Goal: Task Accomplishment & Management: Use online tool/utility

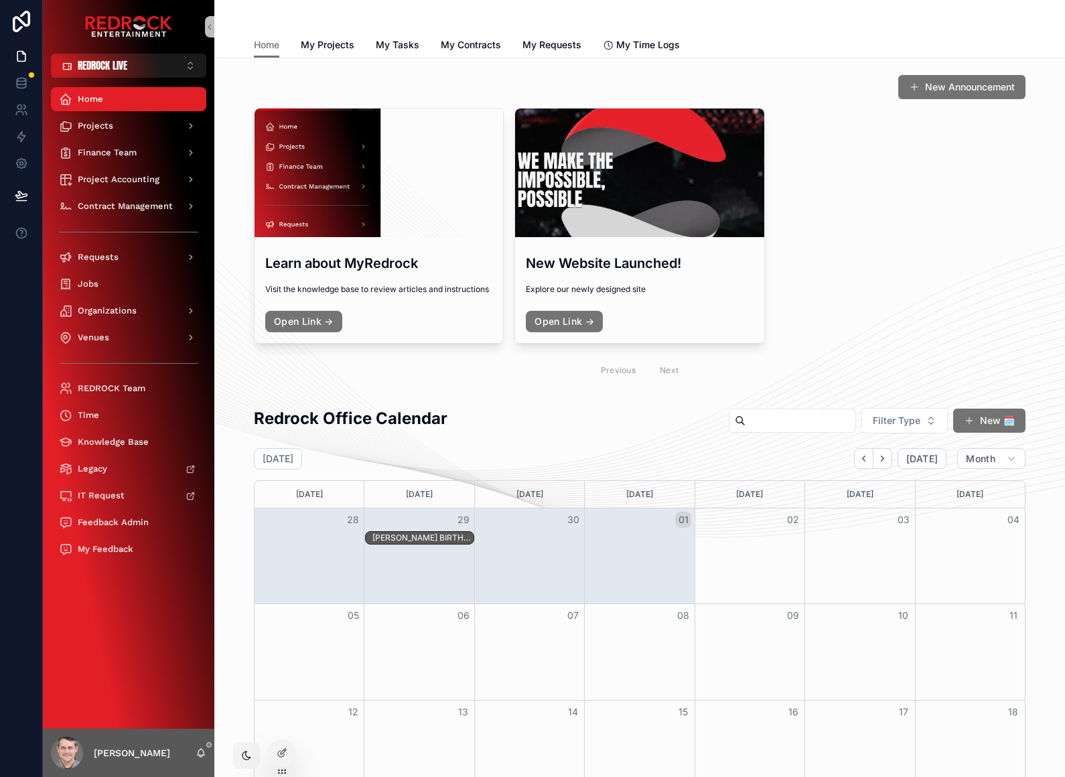
click at [137, 318] on div "Organizations" at bounding box center [128, 310] width 139 height 21
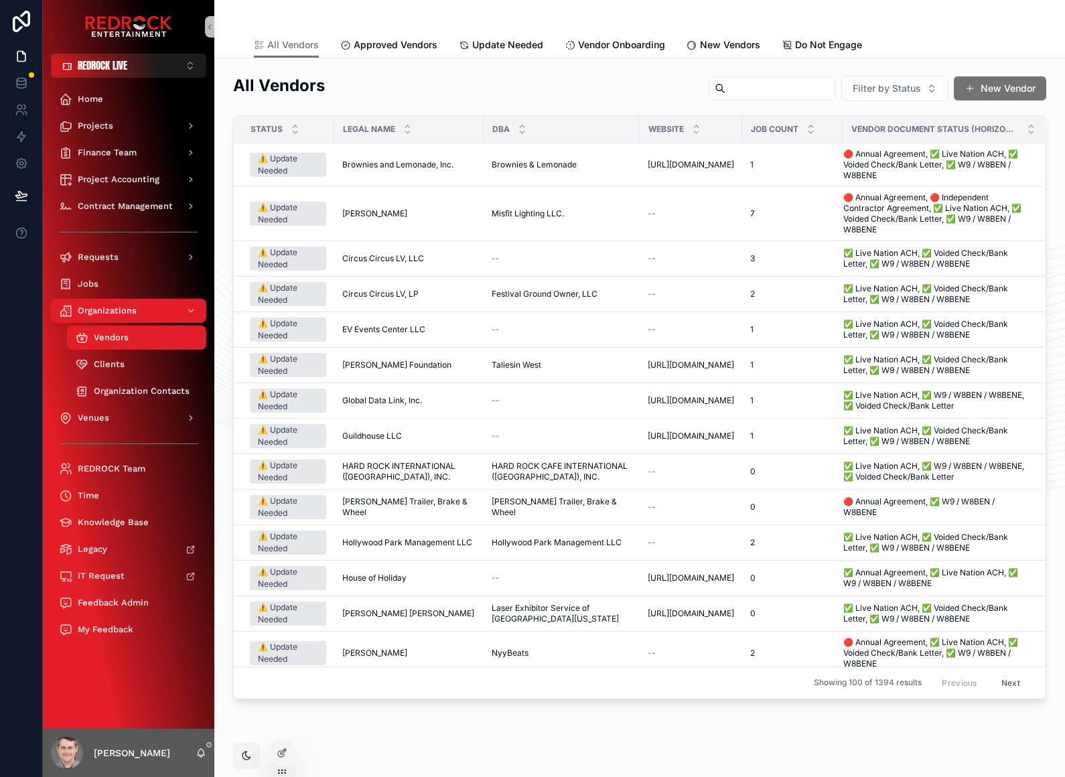
click at [804, 83] on input "scrollable content" at bounding box center [780, 88] width 110 height 19
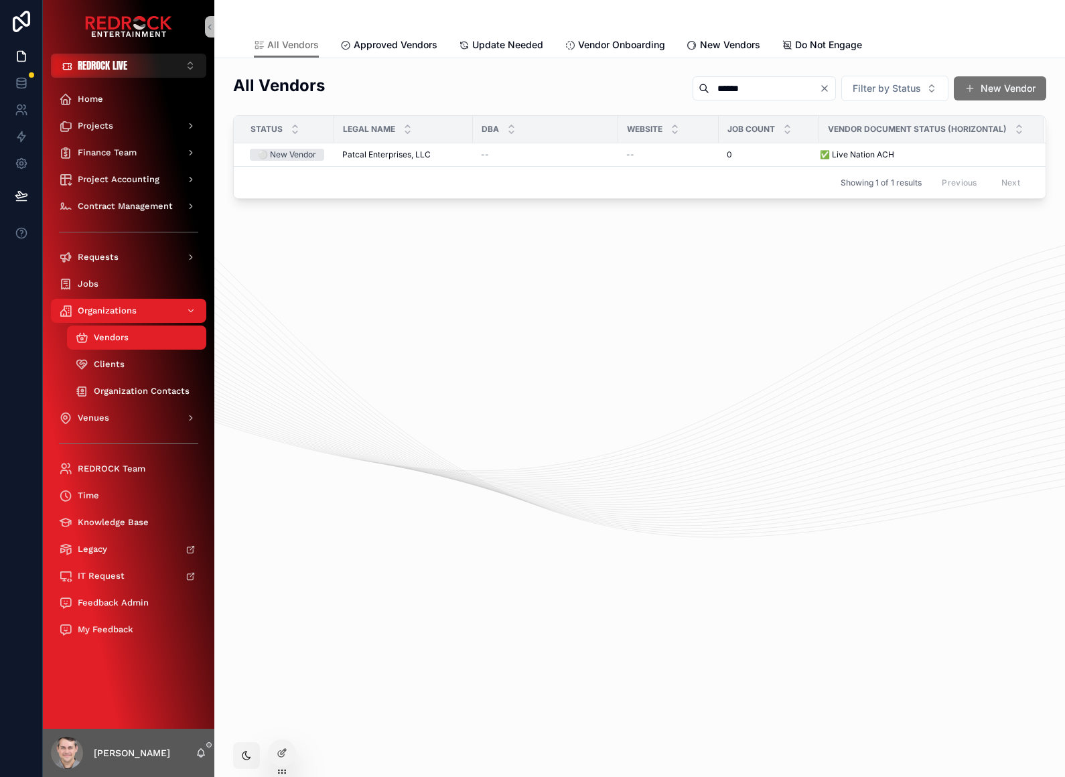
type input "******"
click at [384, 147] on td "Patcal Enterprises, LLC Patcal Enterprises, LLC" at bounding box center [403, 154] width 139 height 23
click at [394, 160] on span "Patcal Enterprises, LLC" at bounding box center [386, 154] width 88 height 11
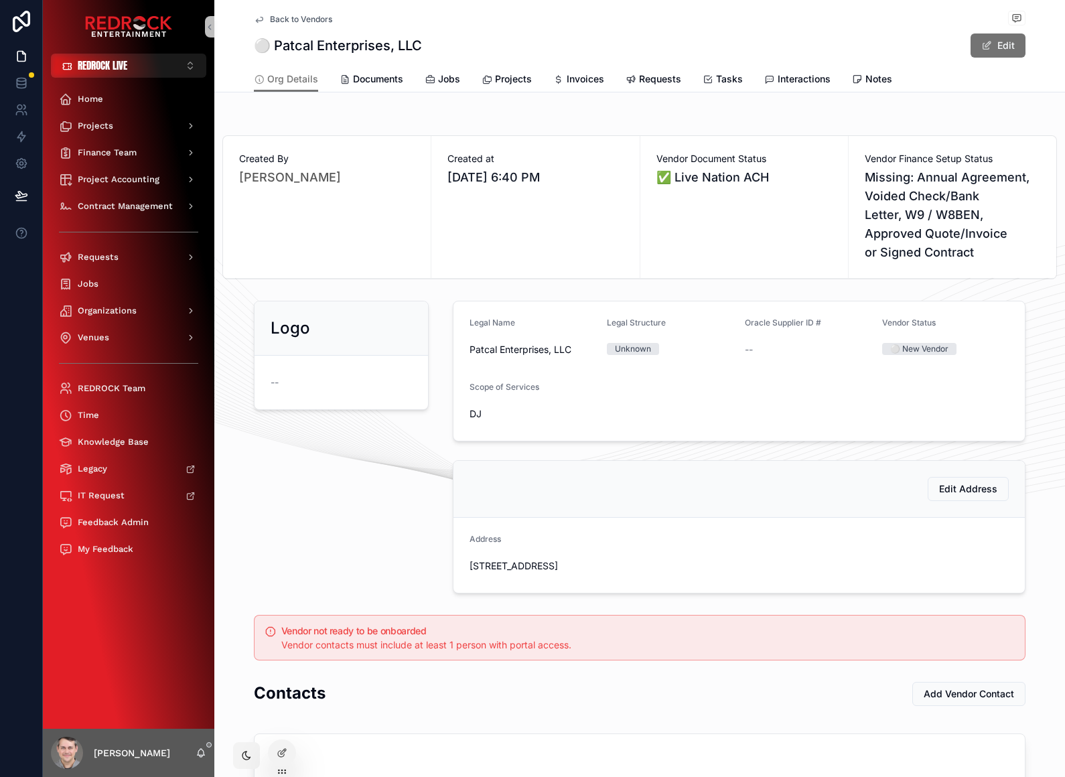
click at [372, 81] on span "Documents" at bounding box center [378, 78] width 50 height 13
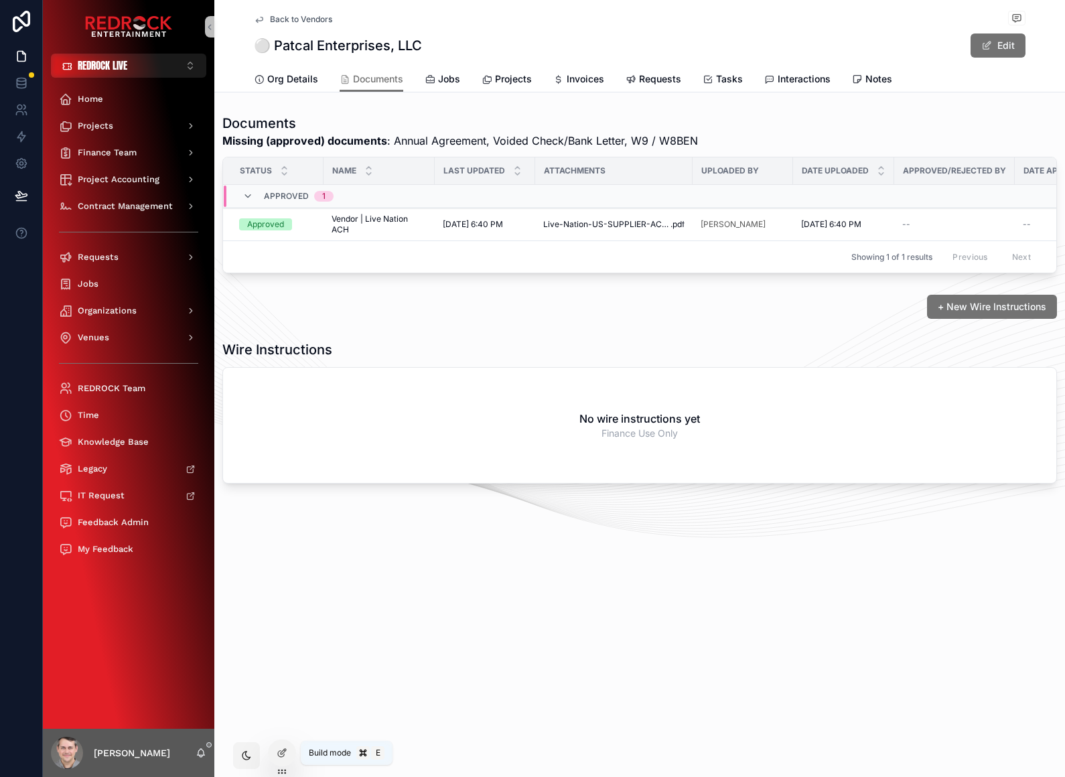
click at [282, 751] on icon at bounding box center [283, 751] width 5 height 5
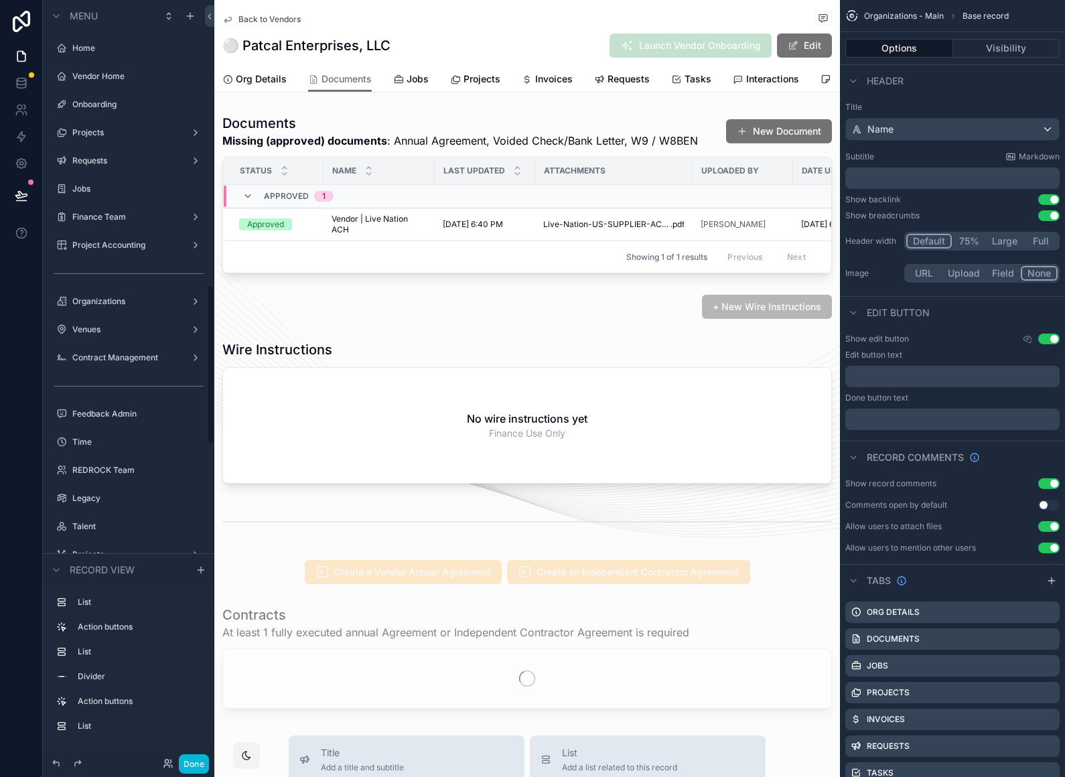
scroll to position [1388, 0]
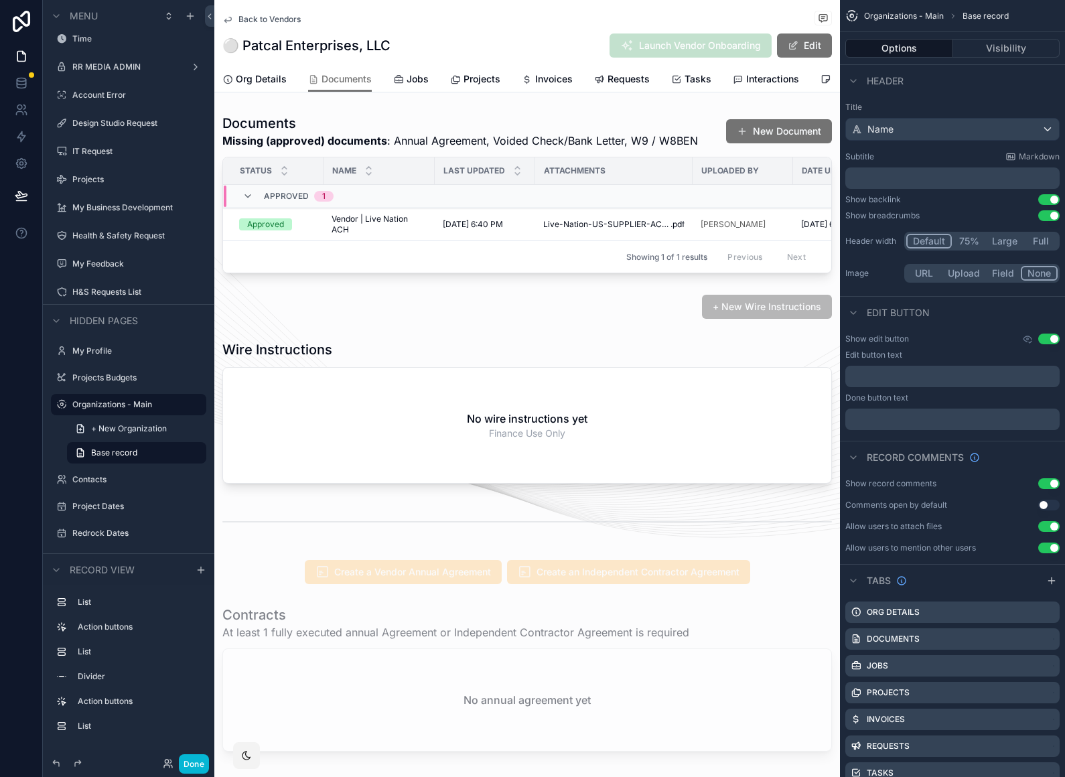
click at [683, 132] on div "scrollable content" at bounding box center [526, 193] width 625 height 170
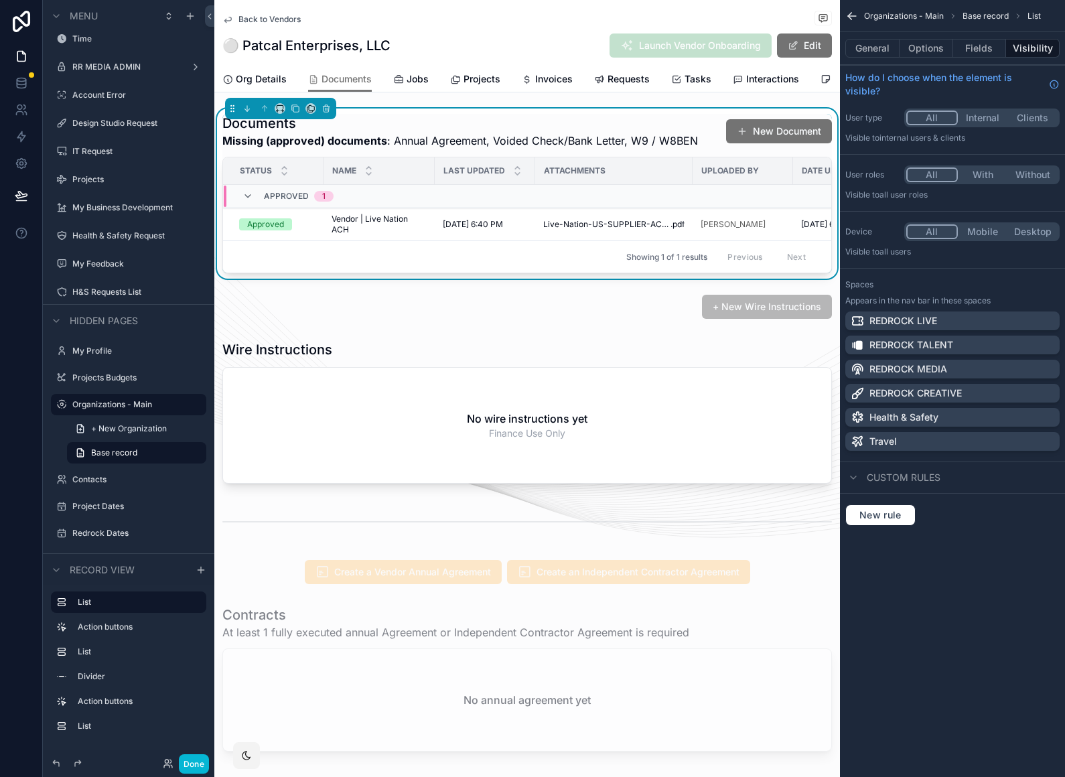
click at [929, 39] on button "Options" at bounding box center [926, 48] width 54 height 19
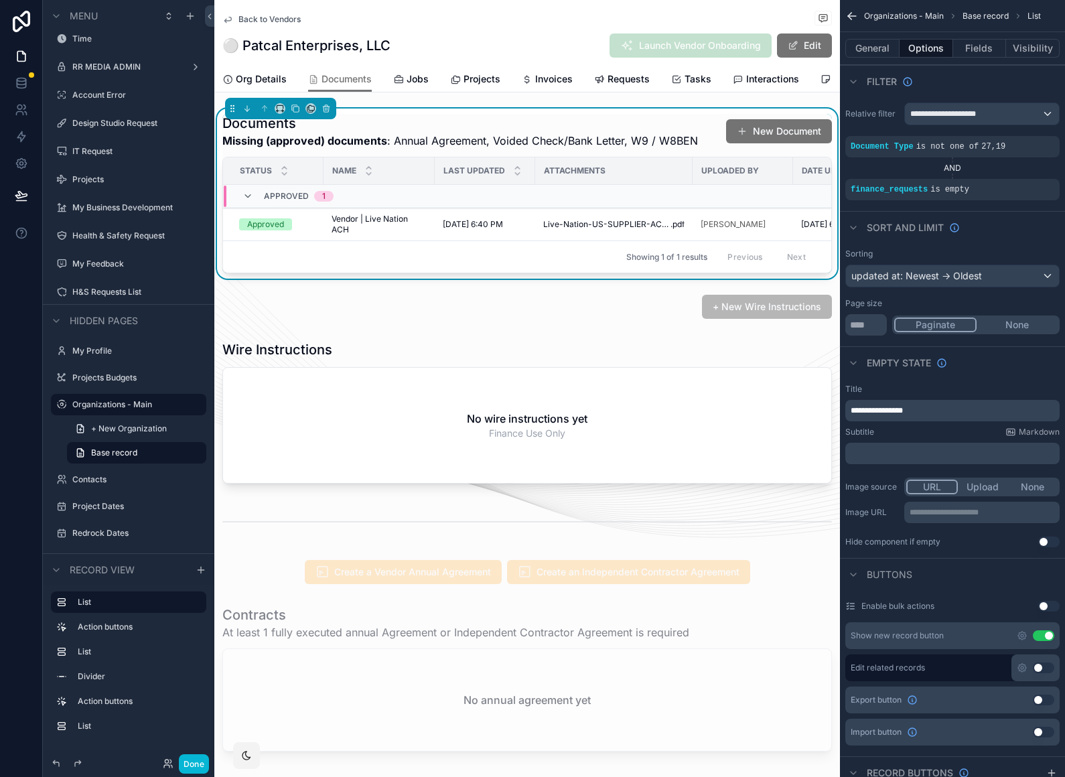
click at [1017, 638] on icon "scrollable content" at bounding box center [1022, 635] width 11 height 11
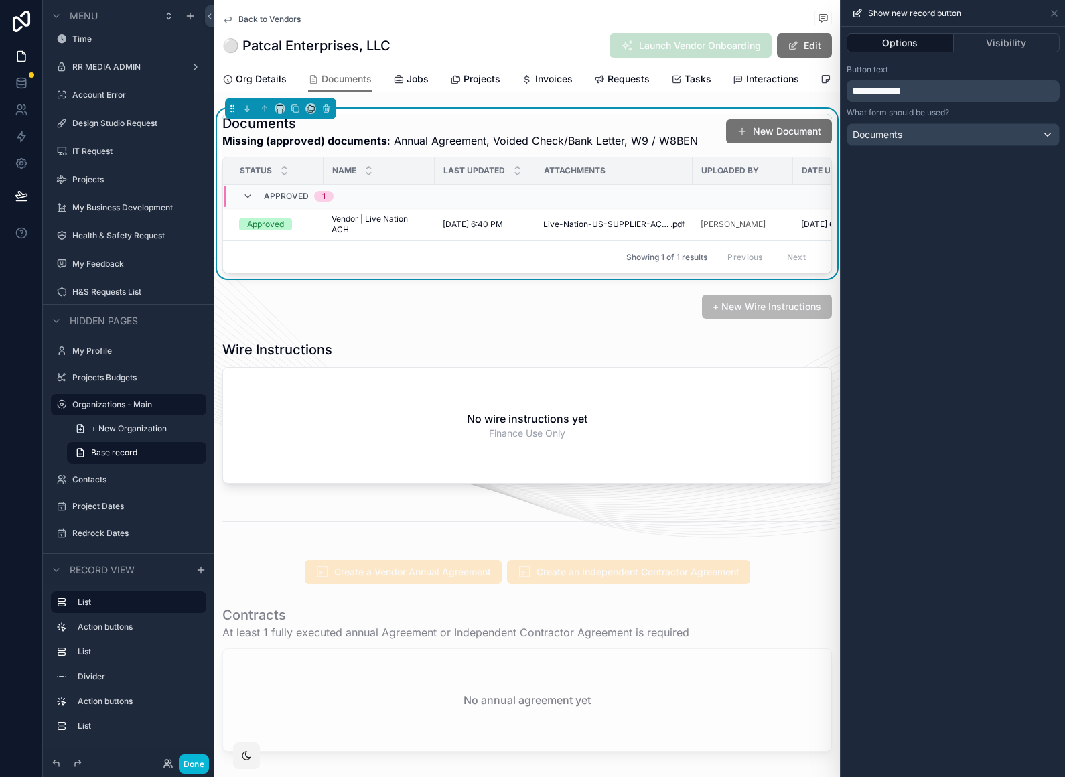
click at [1016, 48] on button "Visibility" at bounding box center [1007, 42] width 106 height 19
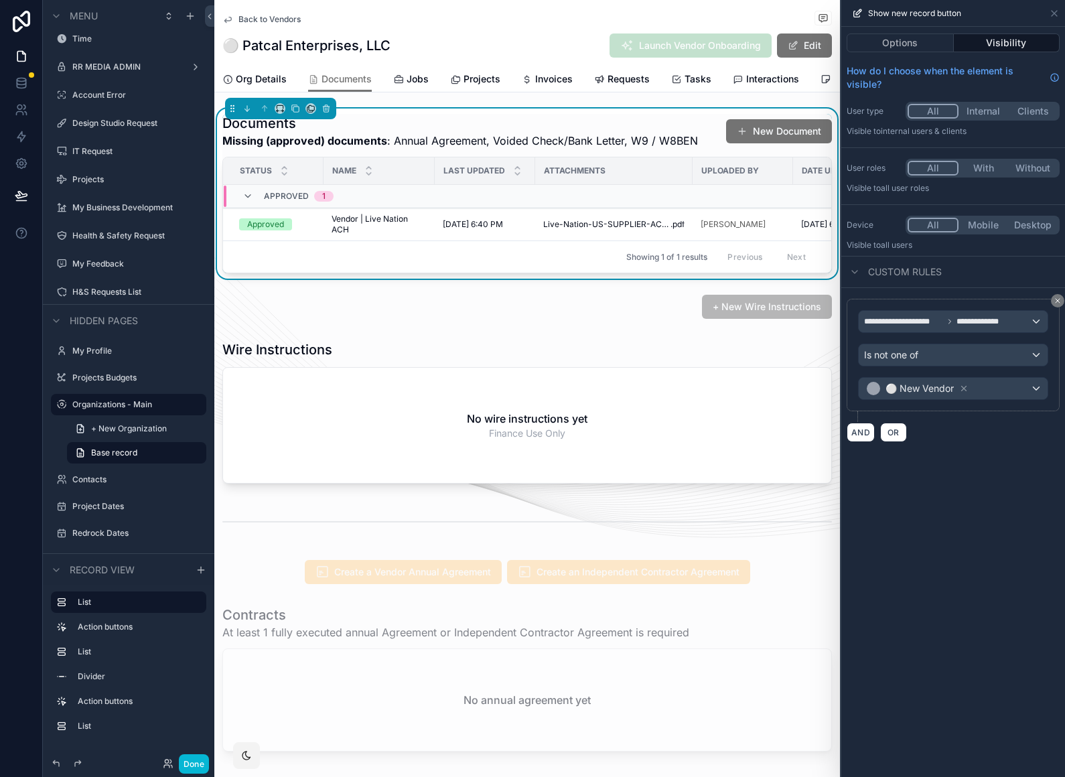
click at [1061, 298] on button at bounding box center [1057, 300] width 13 height 13
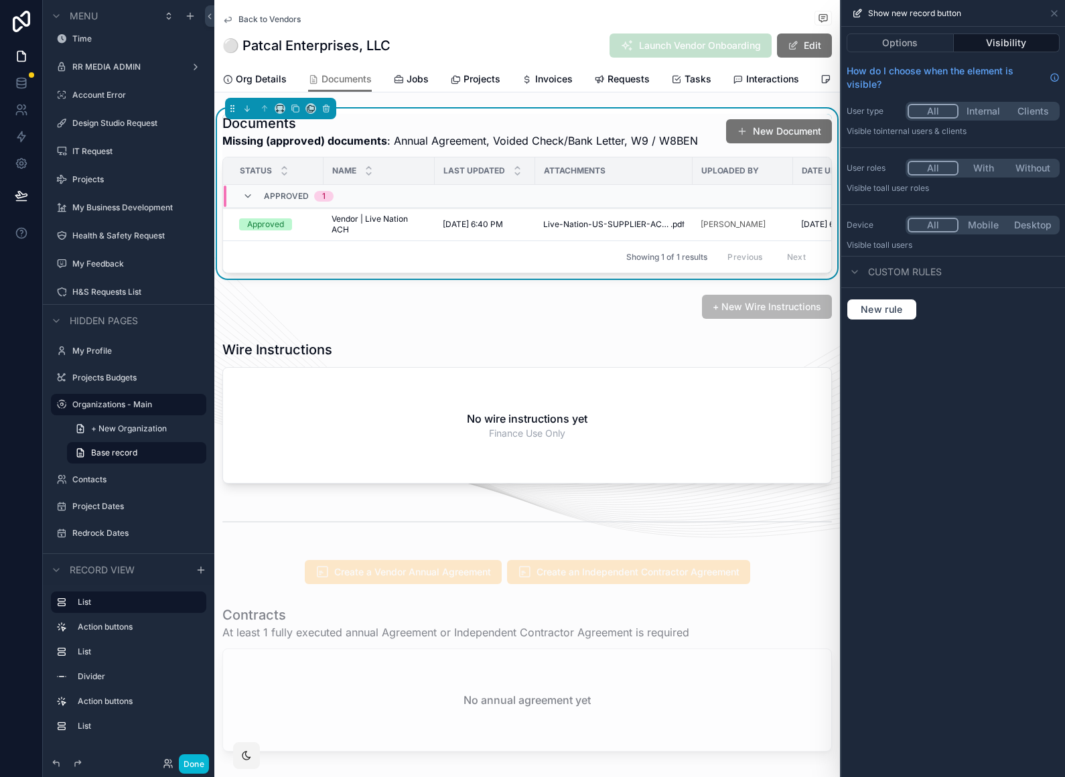
click at [20, 204] on button at bounding box center [21, 196] width 29 height 38
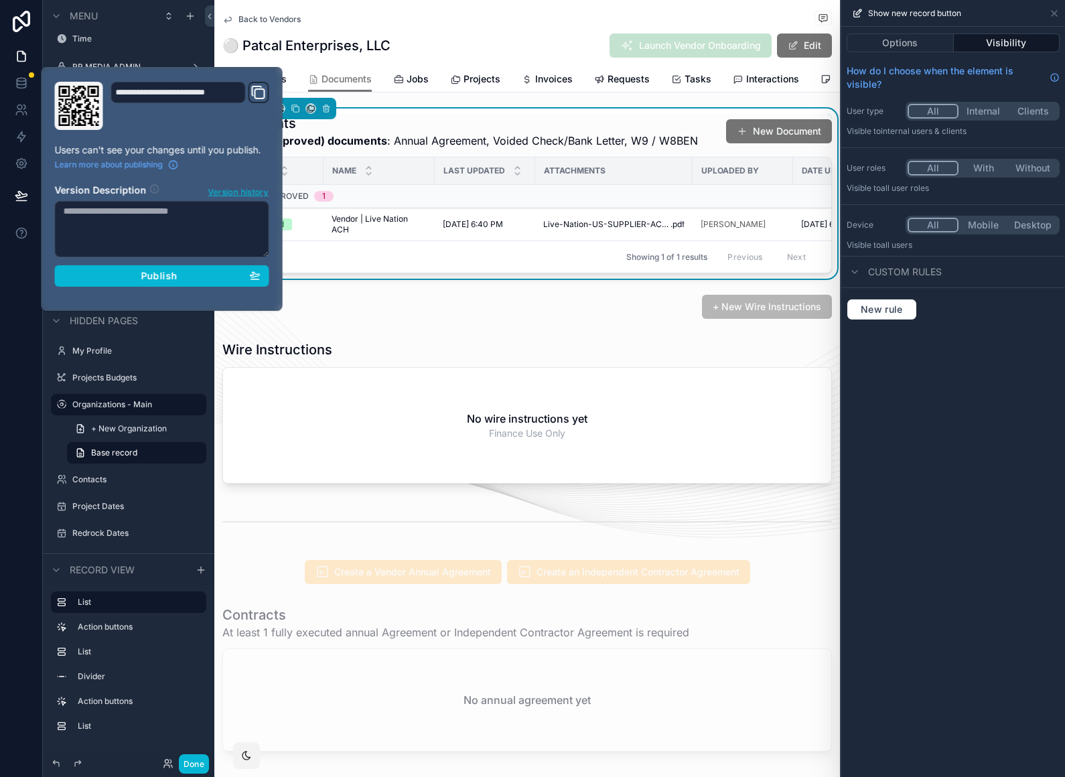
click at [214, 270] on div "Publish" at bounding box center [162, 276] width 197 height 12
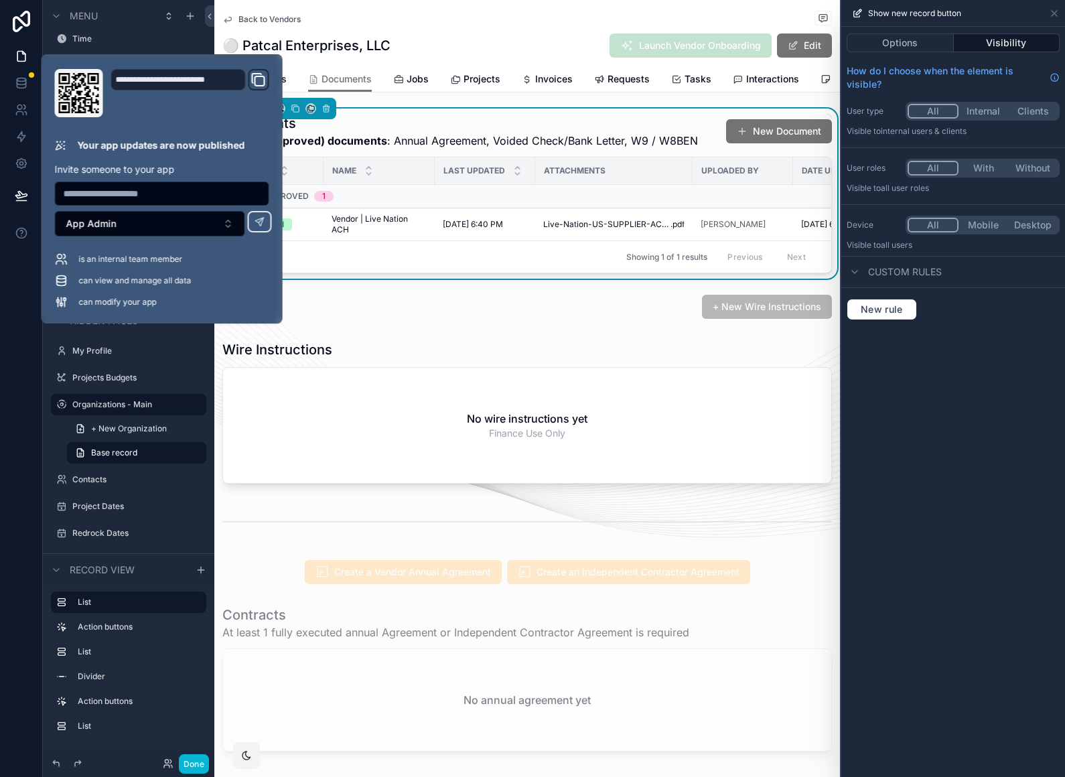
click at [191, 763] on button "Done" at bounding box center [194, 763] width 30 height 19
